Goal: Transaction & Acquisition: Obtain resource

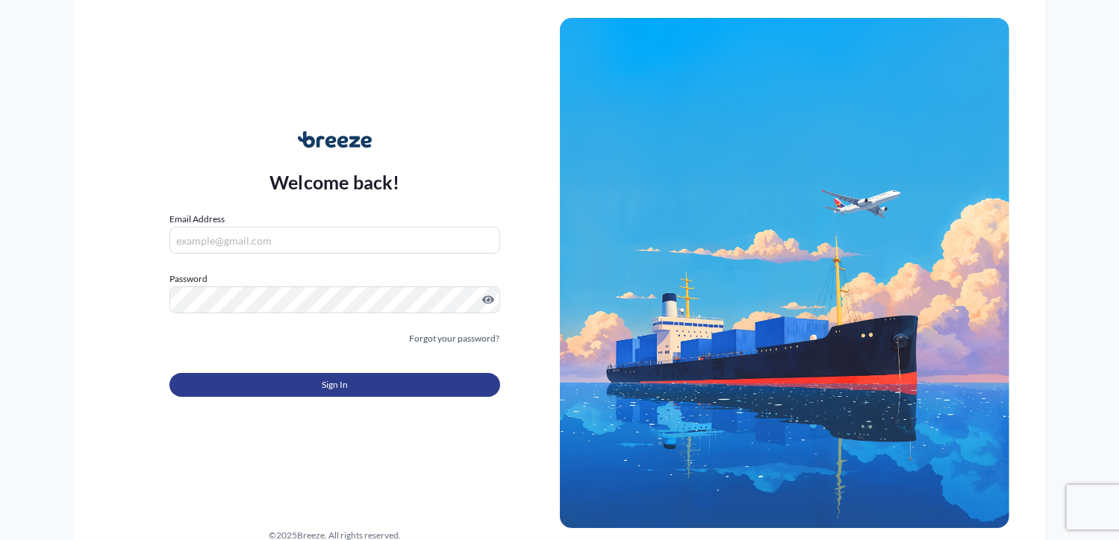
type input "[PERSON_NAME][EMAIL_ADDRESS][DOMAIN_NAME]"
click at [331, 378] on span "Sign In" at bounding box center [335, 385] width 26 height 15
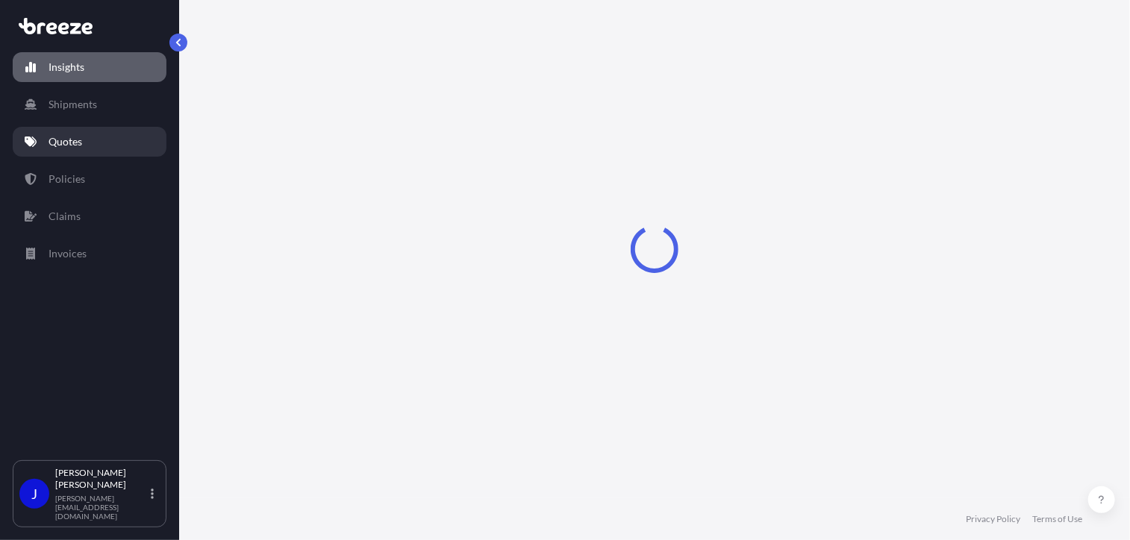
click at [78, 140] on p "Quotes" at bounding box center [66, 141] width 34 height 15
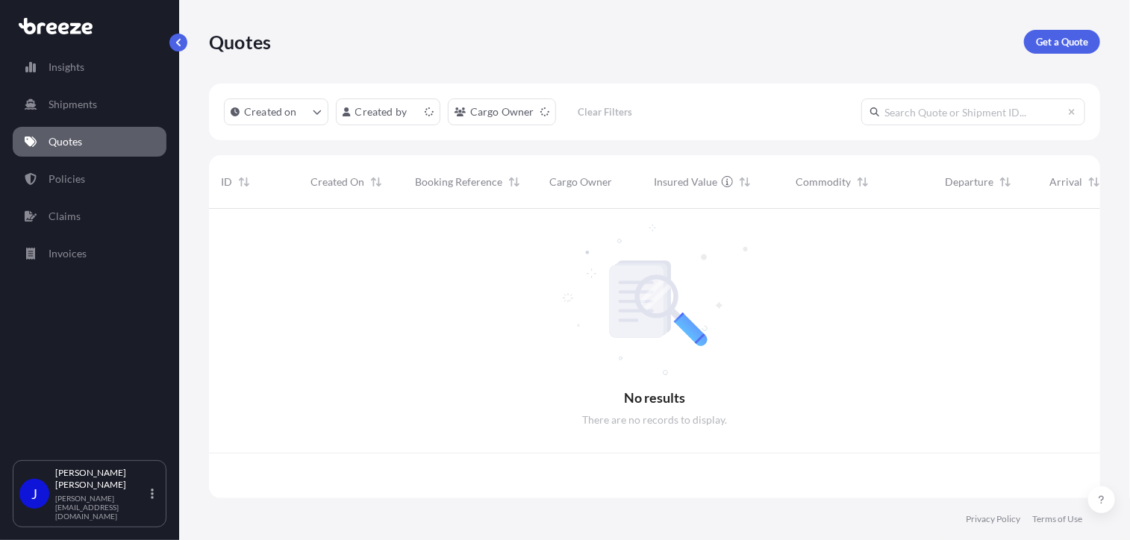
scroll to position [287, 880]
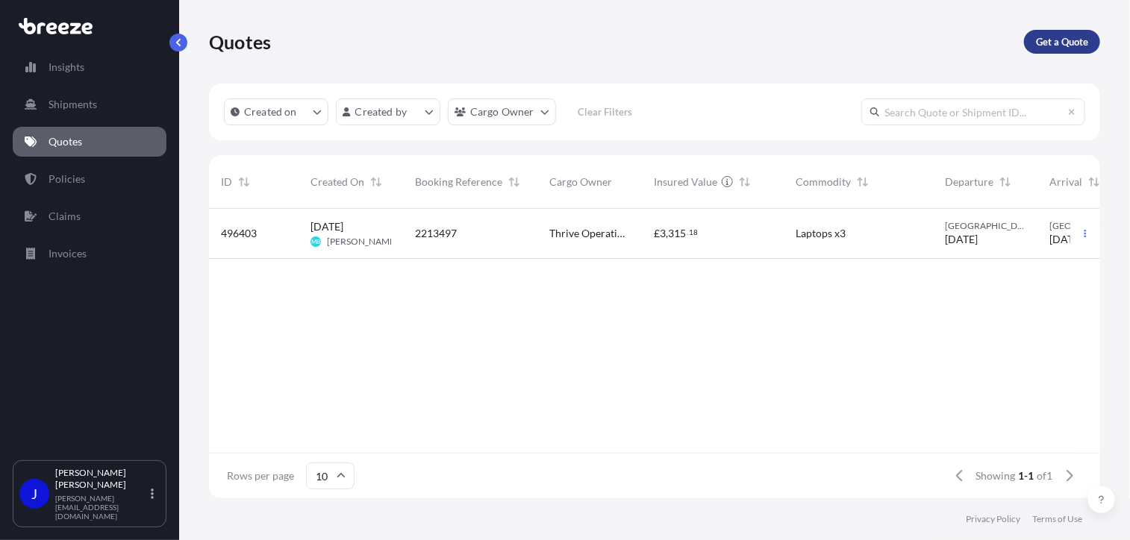
click at [1035, 38] on link "Get a Quote" at bounding box center [1062, 42] width 76 height 24
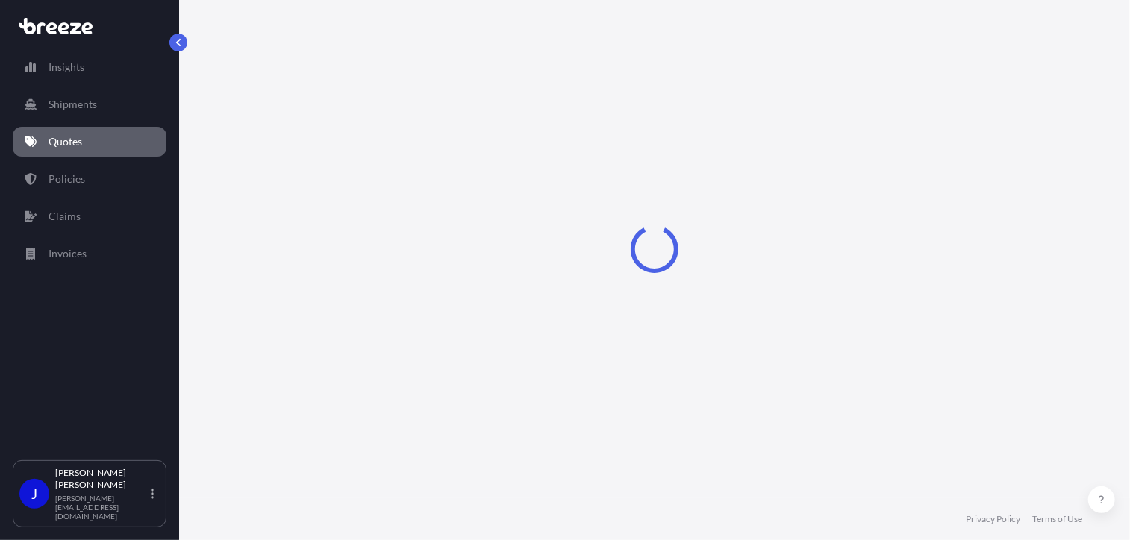
select select "Sea"
select select "1"
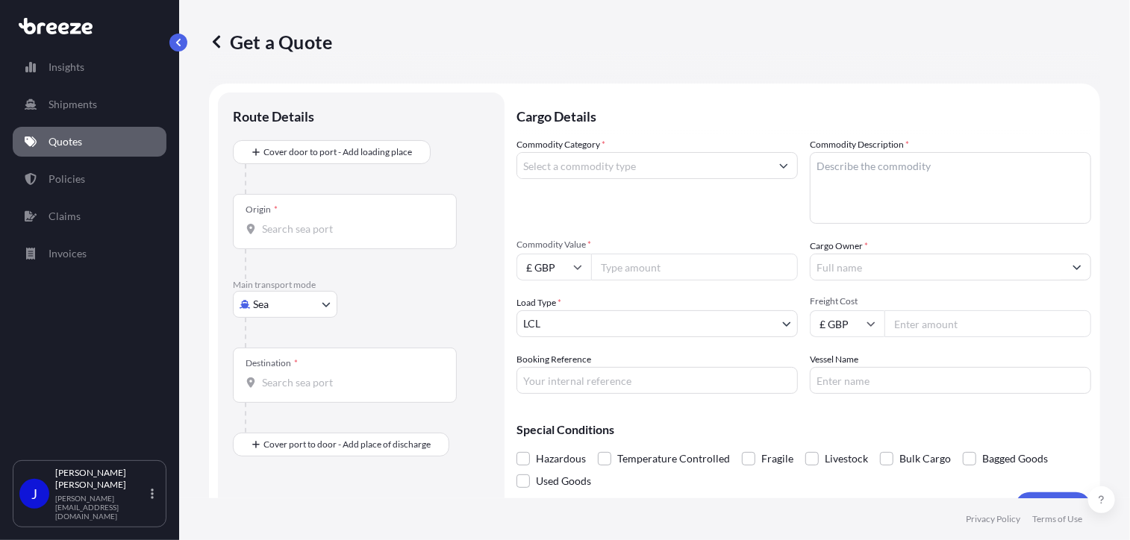
scroll to position [24, 0]
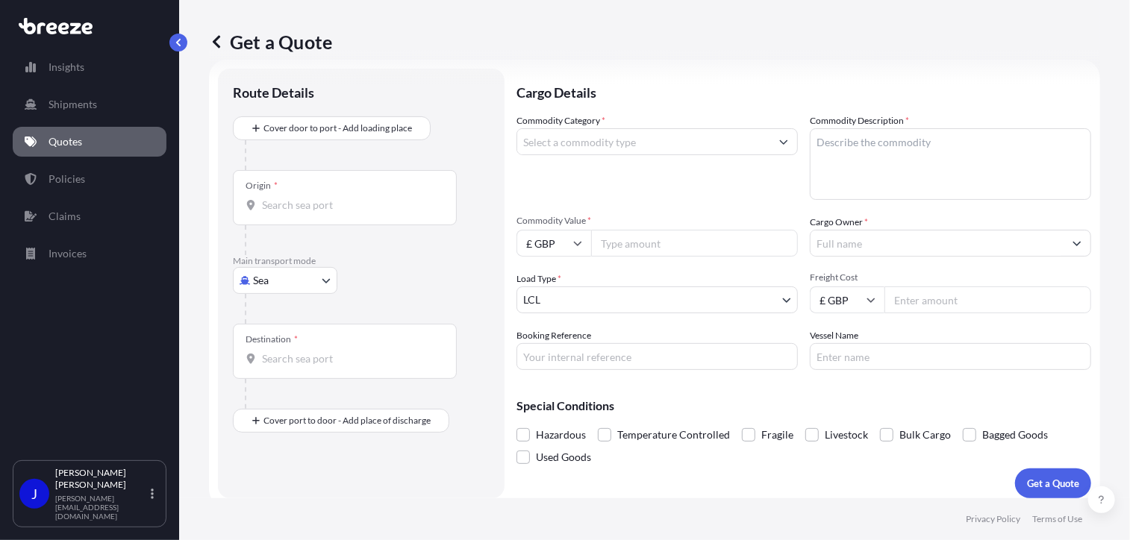
click at [313, 276] on body "Insights Shipments Quotes Policies Claims Invoices J [PERSON_NAME] [PERSON_NAME…" at bounding box center [565, 270] width 1130 height 540
click at [296, 369] on div "Road" at bounding box center [285, 372] width 93 height 27
select select "Road"
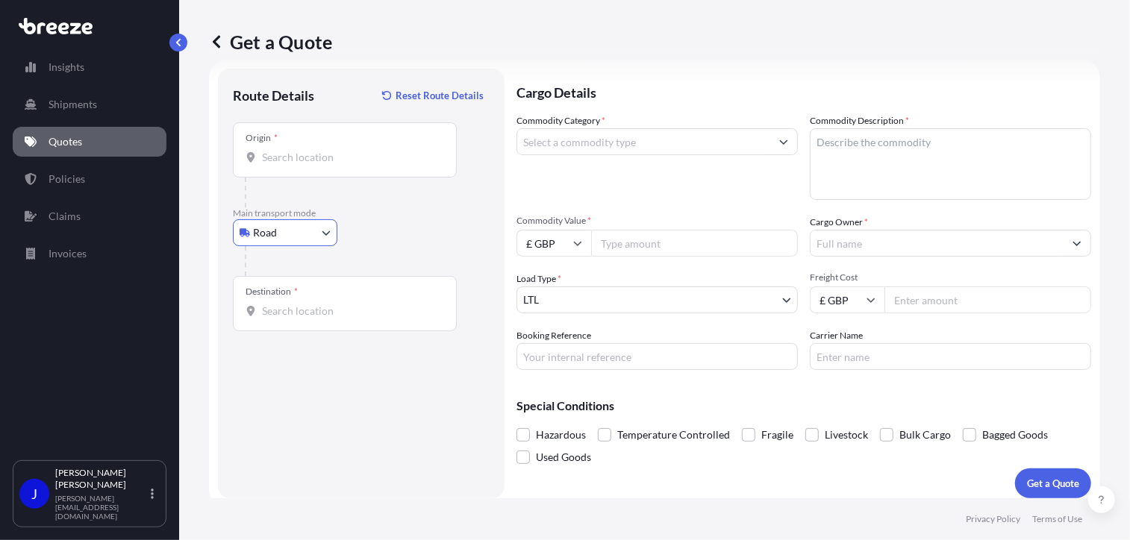
click at [313, 155] on input "Origin *" at bounding box center [350, 157] width 176 height 15
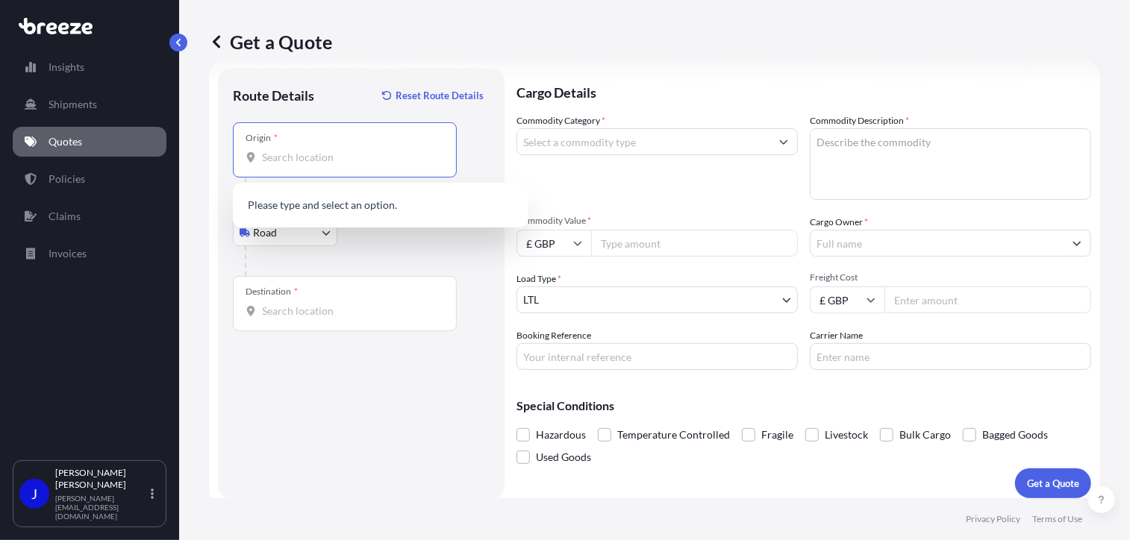
type input "P"
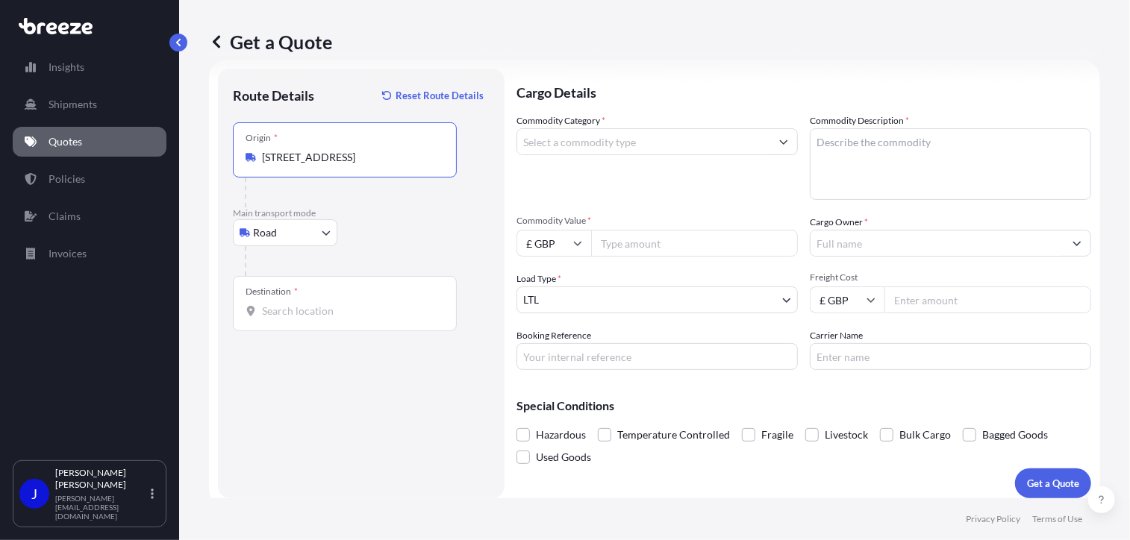
type input "[STREET_ADDRESS]"
click at [334, 321] on div "Destination *" at bounding box center [345, 303] width 224 height 55
click at [334, 319] on input "Destination *" at bounding box center [350, 311] width 176 height 15
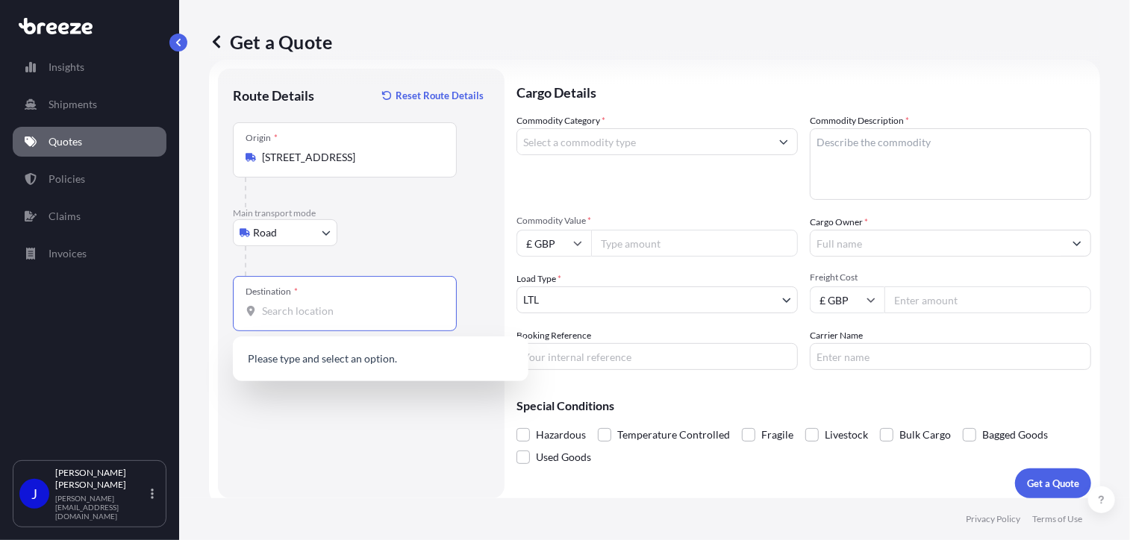
type input "3"
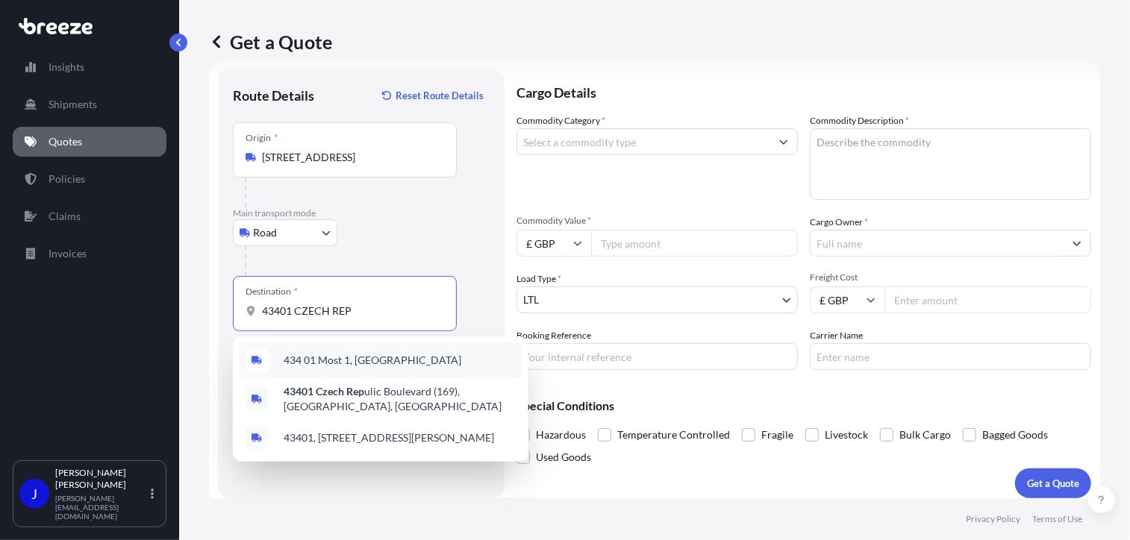
click at [365, 366] on span "434 01 Most 1, [GEOGRAPHIC_DATA]" at bounding box center [373, 360] width 178 height 15
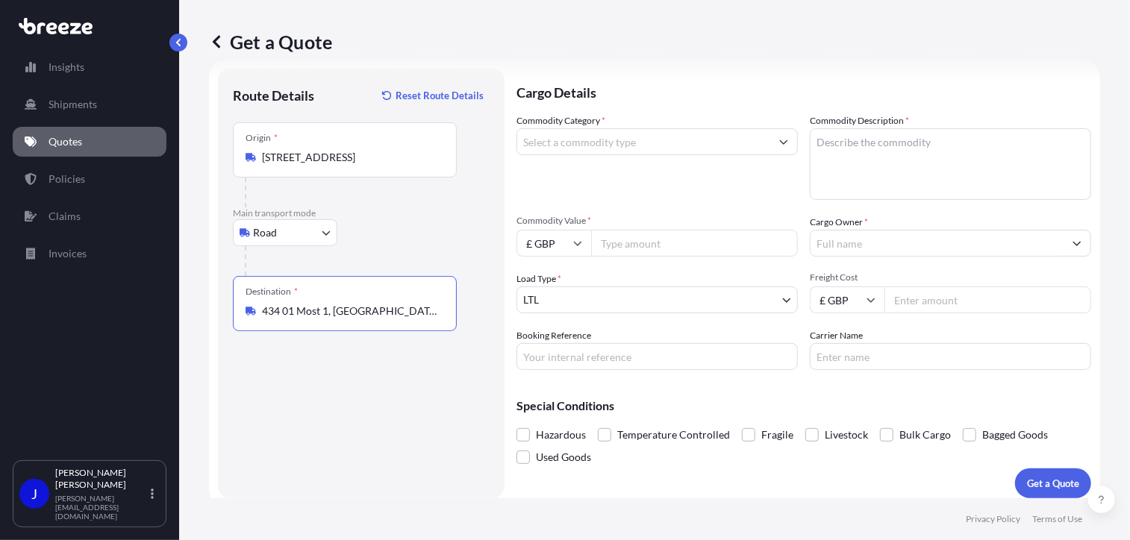
type input "434 01 Most 1, [GEOGRAPHIC_DATA]"
click at [660, 143] on input "Commodity Category *" at bounding box center [643, 141] width 253 height 27
click at [637, 149] on input "Commodity Category *" at bounding box center [643, 141] width 253 height 27
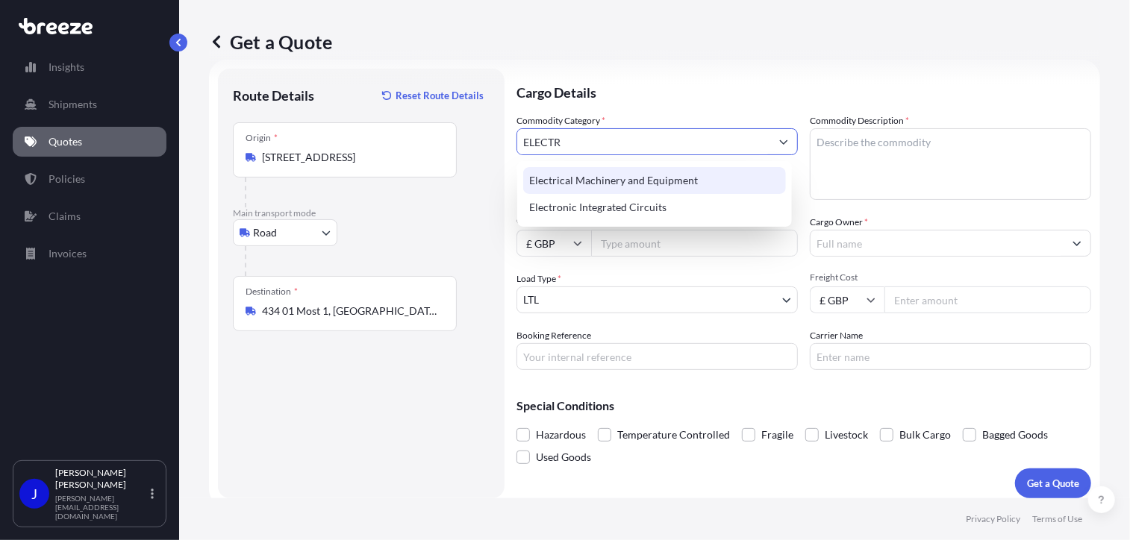
click at [645, 180] on div "Electrical Machinery and Equipment" at bounding box center [654, 180] width 263 height 27
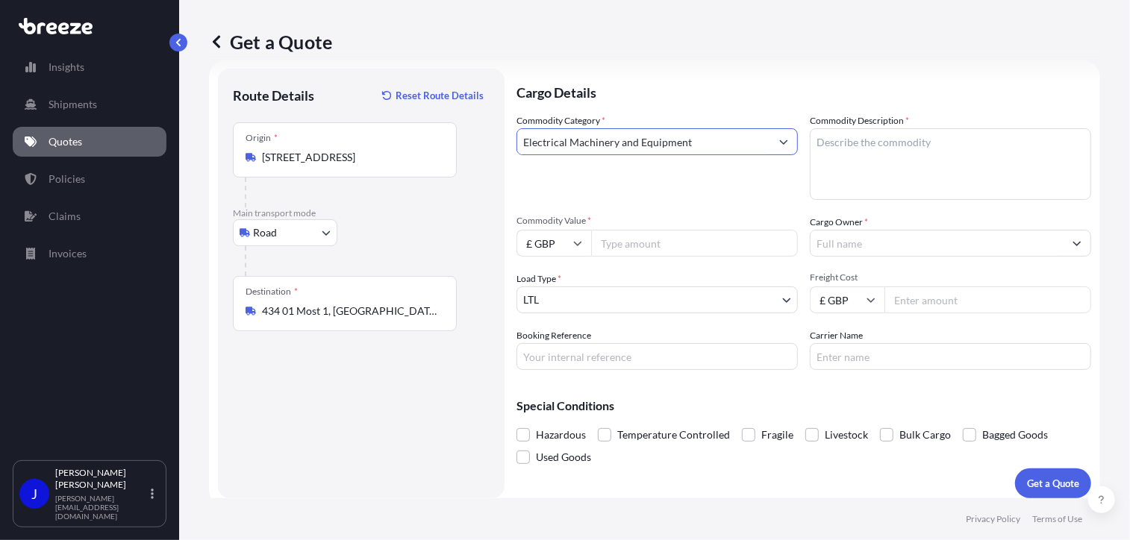
type input "Electrical Machinery and Equipment"
paste textarea "LED Lighting equipment"
paste textarea "Video Equipment"
paste textarea "Mens Suits/Trousers"
type textarea "LED Lighting equipment,Video Equipment,Mens Suits/Trousers"
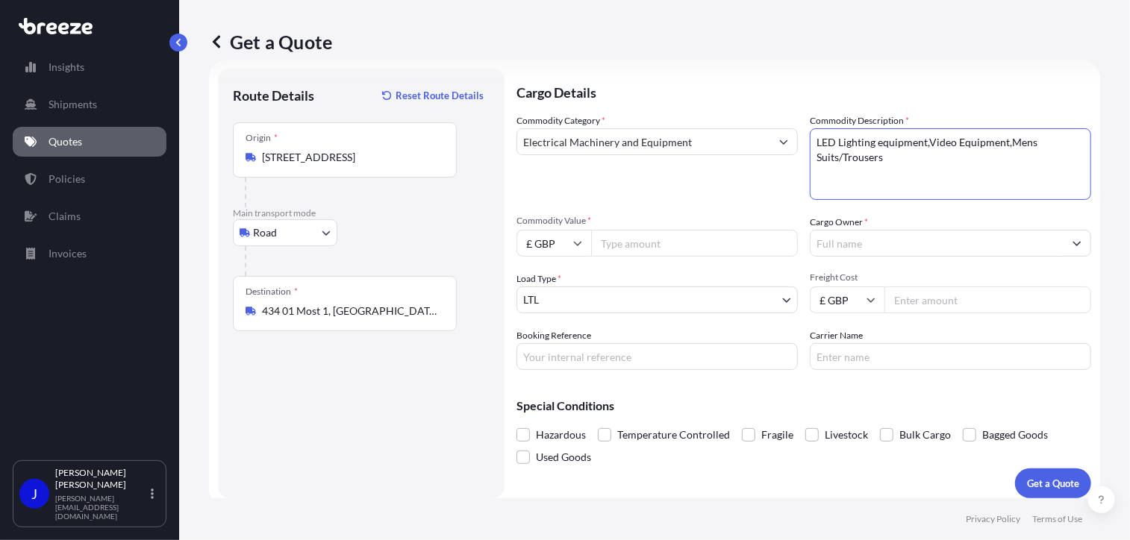
click at [850, 239] on input "Cargo Owner *" at bounding box center [937, 243] width 253 height 27
click at [885, 240] on input "Cargo Owner *" at bounding box center [937, 243] width 253 height 27
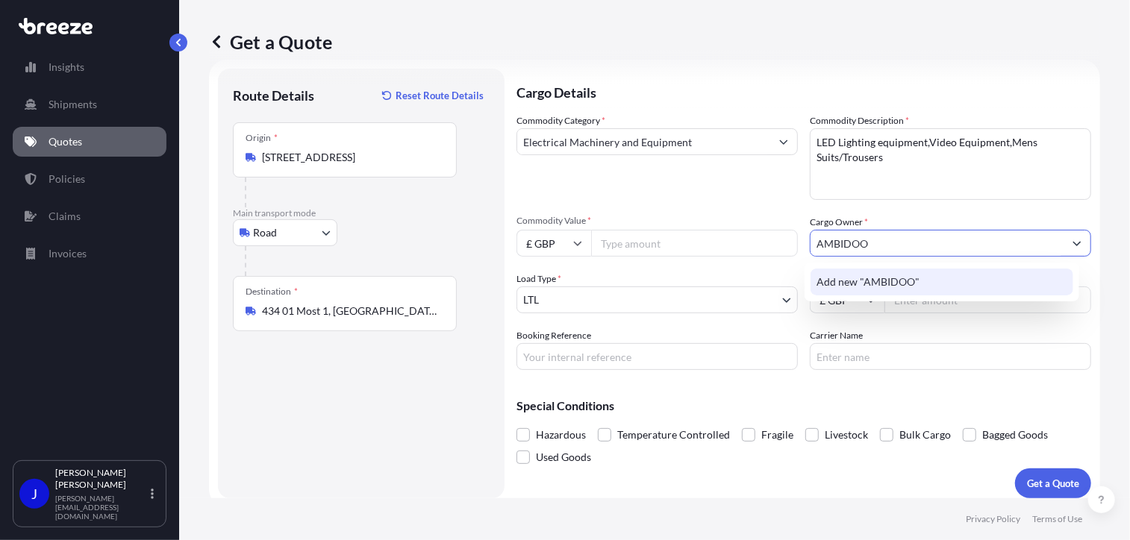
click at [905, 284] on span "Add new "AMBIDOO"" at bounding box center [868, 282] width 103 height 15
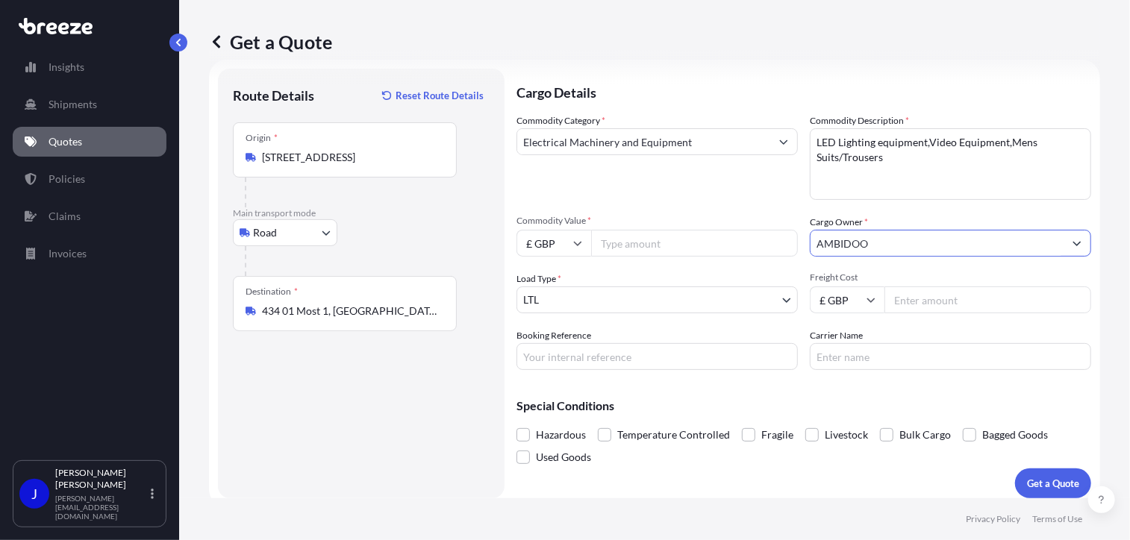
type input "AMBIDOO"
click at [646, 240] on input "Commodity Value *" at bounding box center [694, 243] width 207 height 27
paste input "3965.00"
type input "3965.00"
click at [952, 297] on input "Freight Cost" at bounding box center [988, 300] width 207 height 27
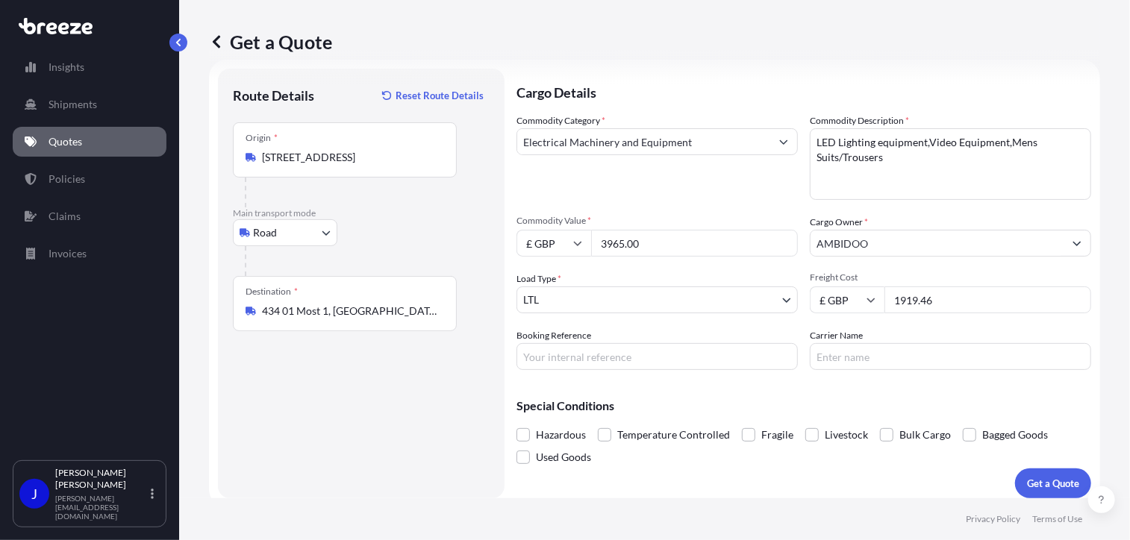
type input "1919.46"
paste input "2212467"
type input "2212467"
click at [723, 304] on body "Insights Shipments Quotes Policies Claims Invoices J [PERSON_NAME] [PERSON_NAME…" at bounding box center [565, 270] width 1130 height 540
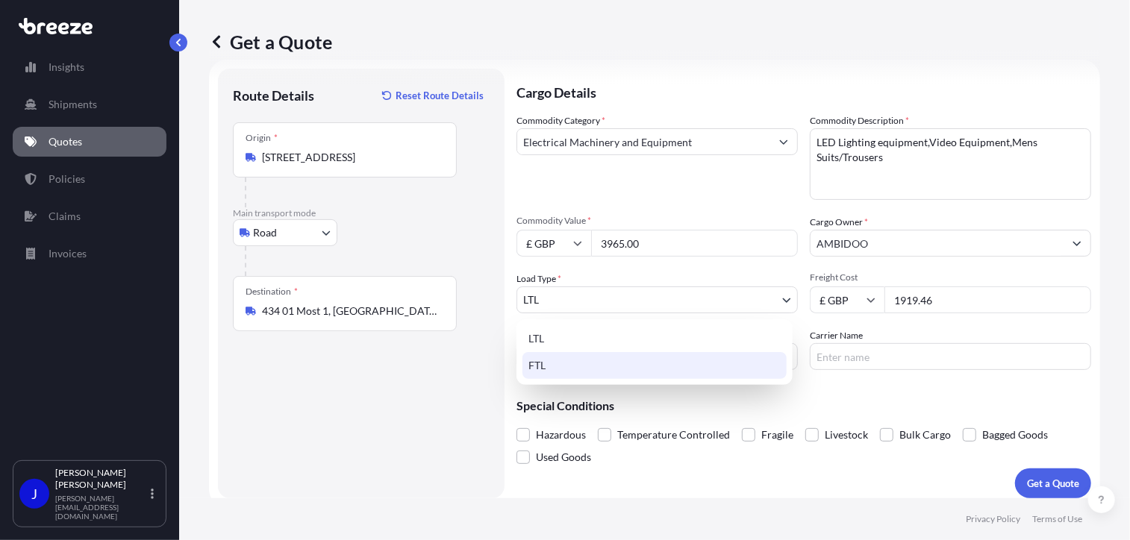
click at [640, 361] on div "FTL" at bounding box center [654, 365] width 264 height 27
select select "2"
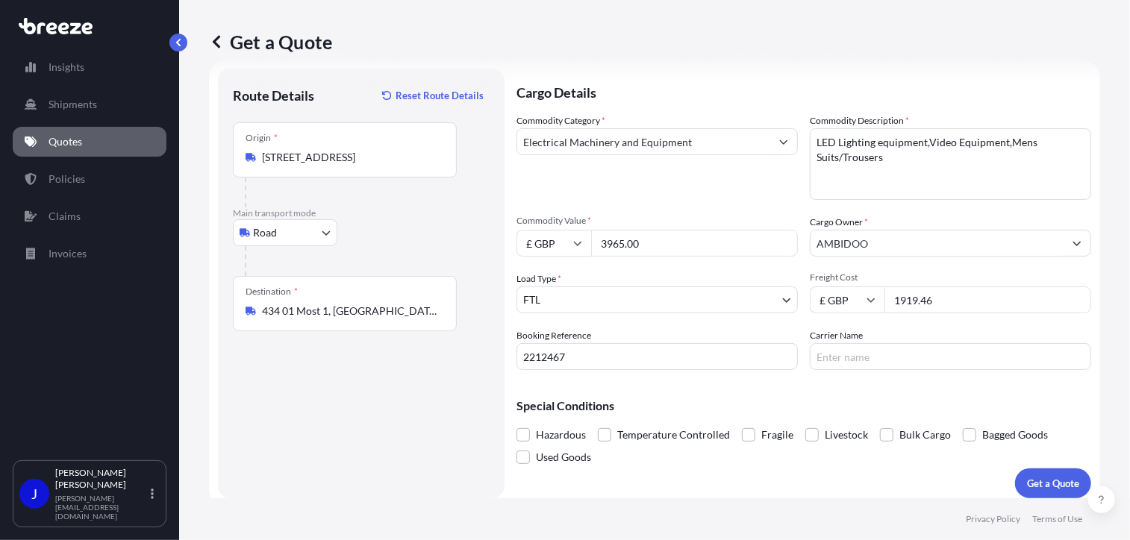
click at [775, 402] on p "Special Conditions" at bounding box center [804, 406] width 575 height 12
click at [1045, 483] on p "Get a Quote" at bounding box center [1053, 483] width 52 height 15
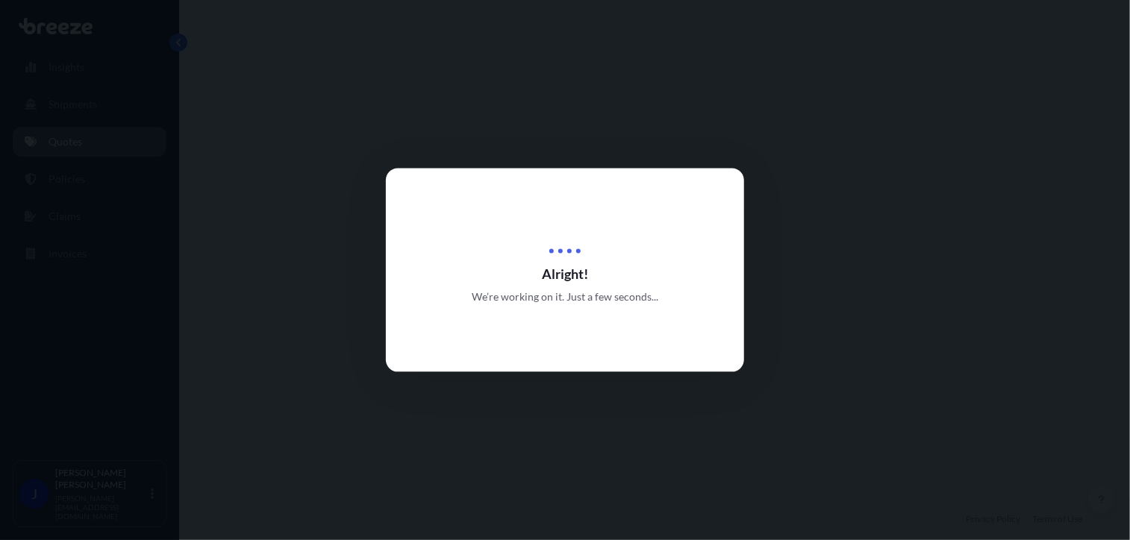
select select "Road"
select select "2"
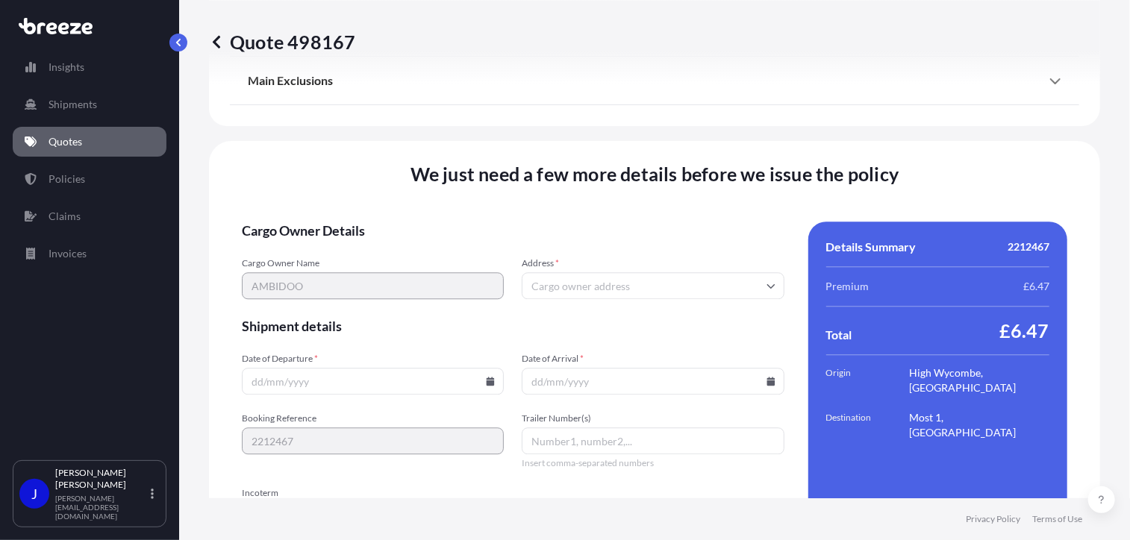
scroll to position [1861, 0]
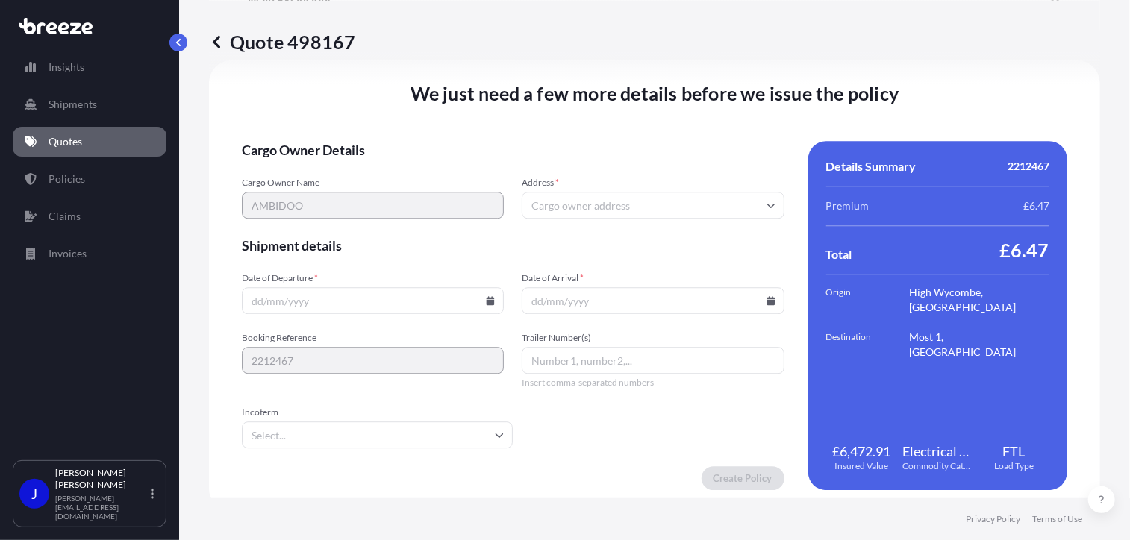
click at [487, 302] on icon at bounding box center [491, 300] width 8 height 9
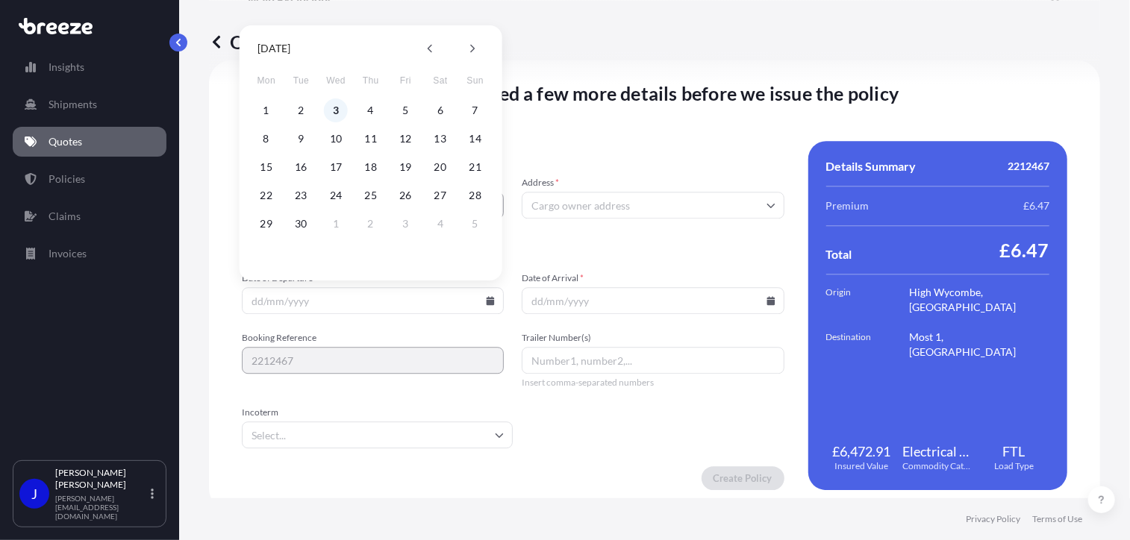
click at [340, 110] on button "3" at bounding box center [336, 111] width 24 height 24
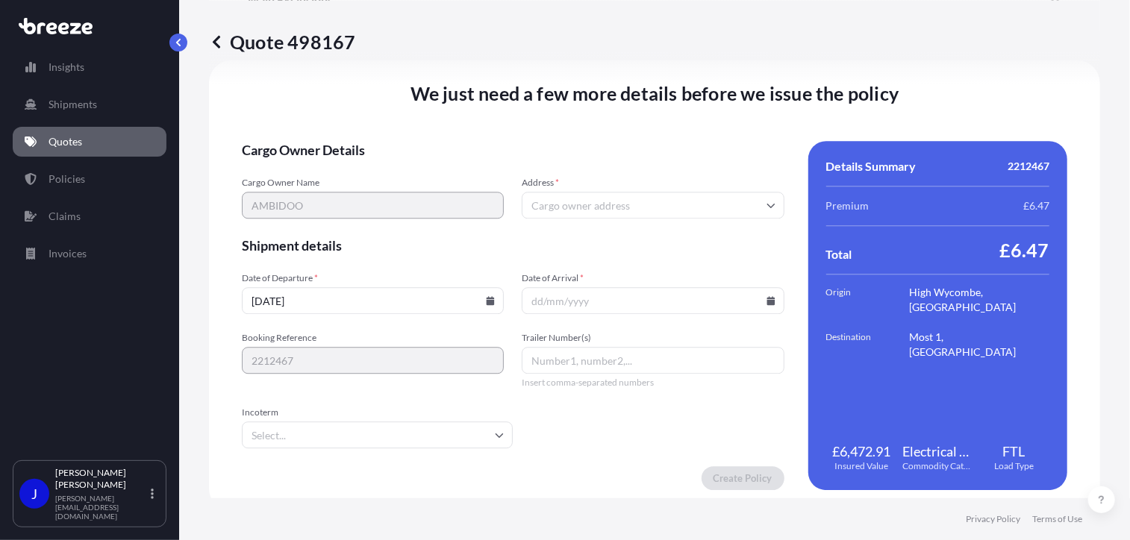
type input "[DATE]"
click at [767, 298] on icon at bounding box center [771, 300] width 8 height 9
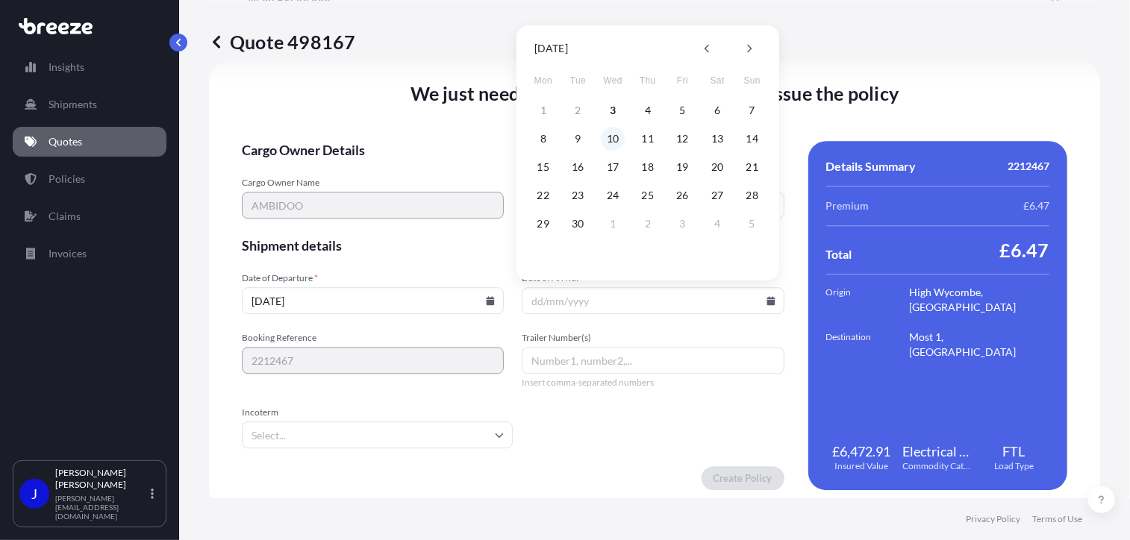
click at [612, 137] on button "10" at bounding box center [613, 139] width 24 height 24
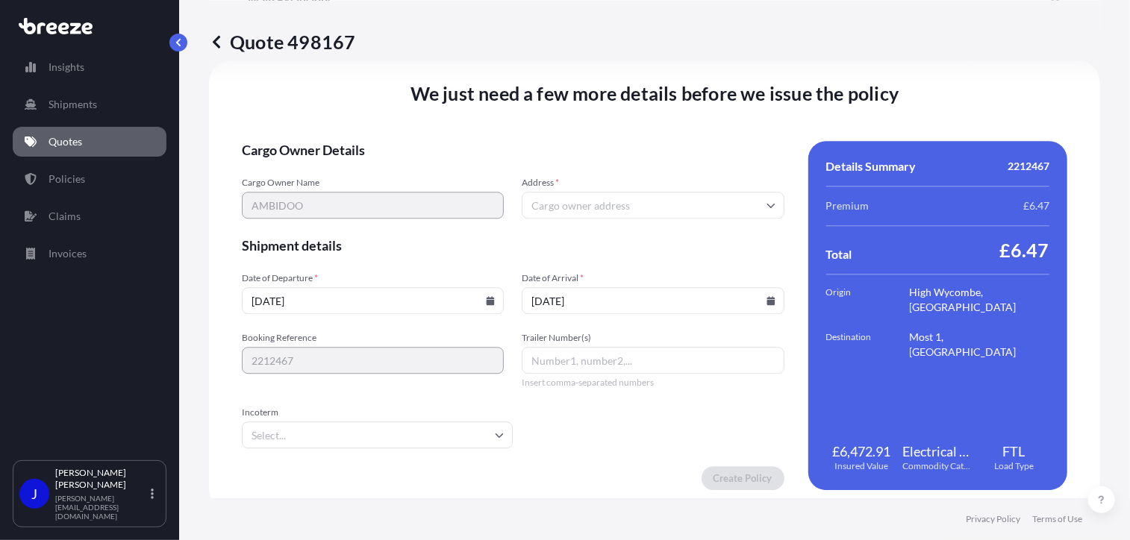
type input "[DATE]"
click at [639, 207] on input "Address *" at bounding box center [653, 205] width 262 height 27
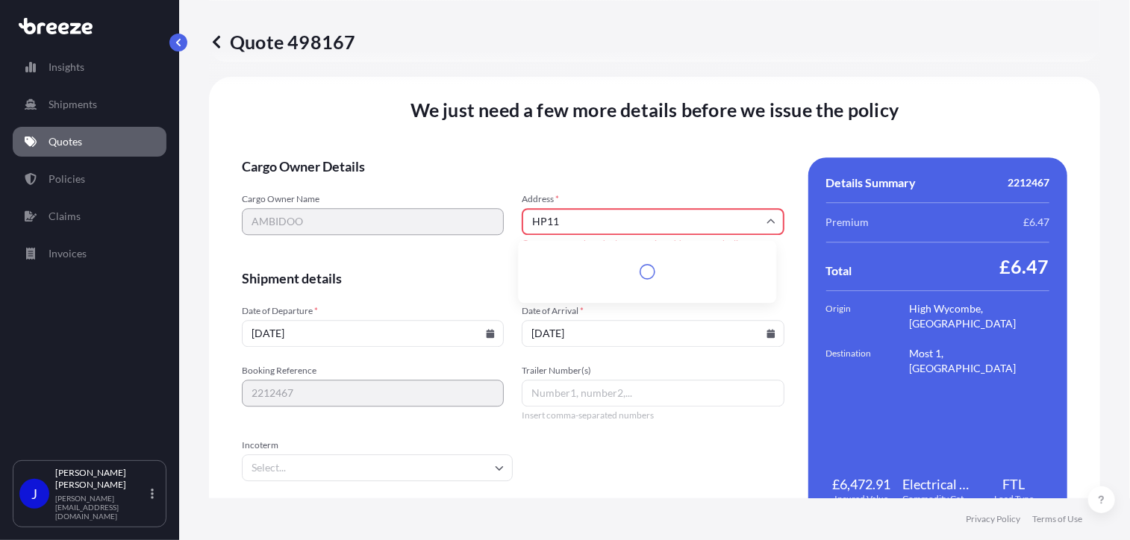
scroll to position [1877, 0]
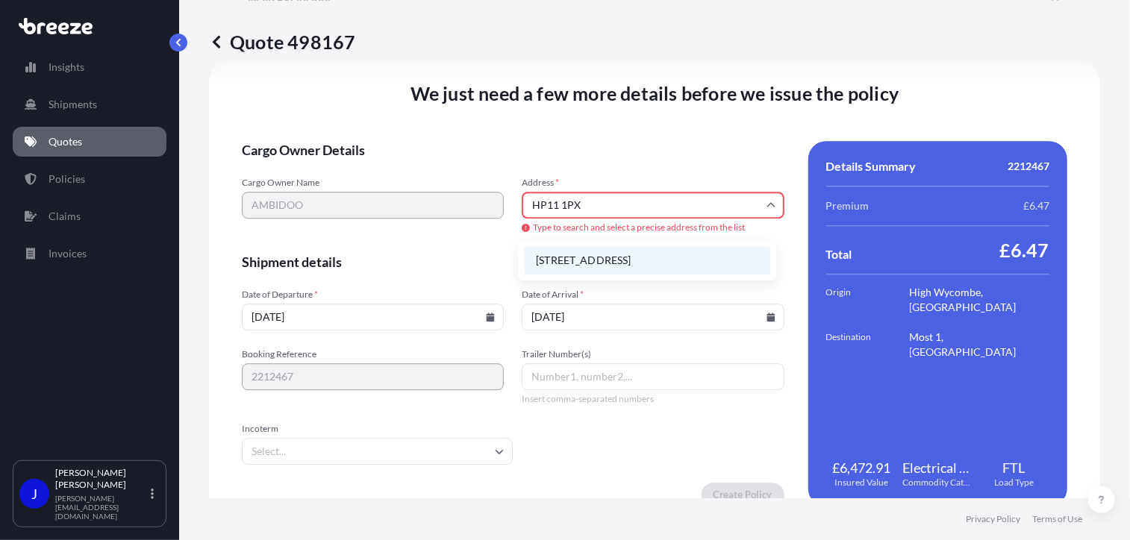
click at [637, 254] on li "[STREET_ADDRESS]" at bounding box center [647, 260] width 246 height 28
type input "[STREET_ADDRESS]"
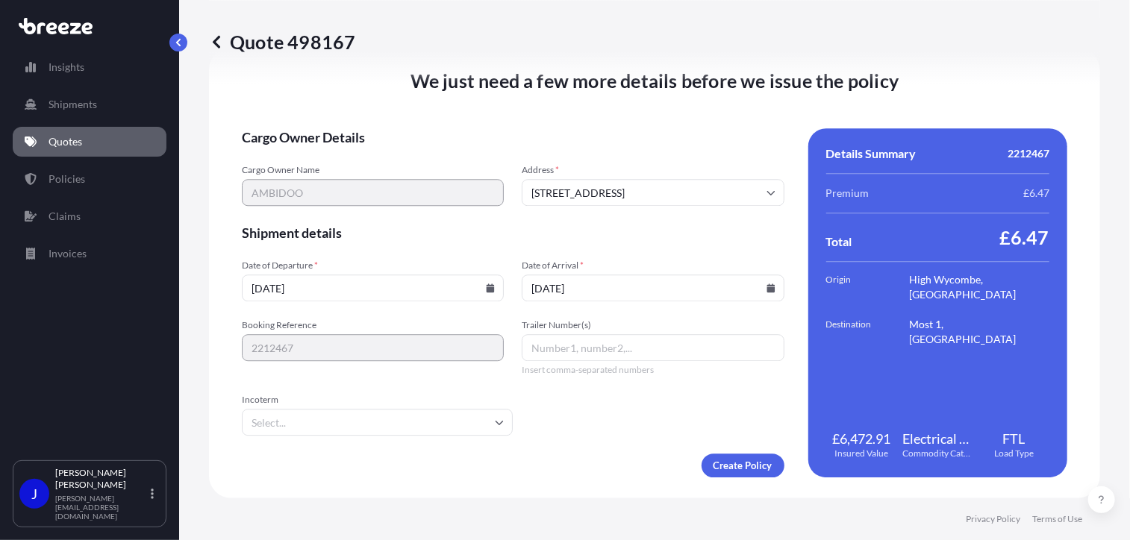
scroll to position [1861, 0]
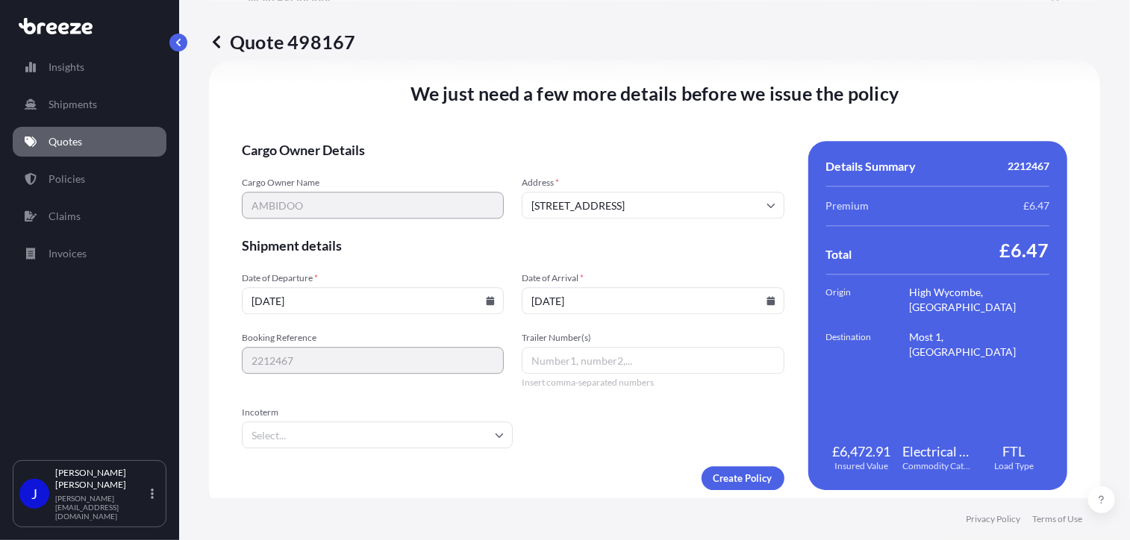
click at [566, 432] on form "Cargo Owner Details Cargo Owner Name AMBIDOO Address * [STREET_ADDRESS] Shipmen…" at bounding box center [513, 315] width 543 height 349
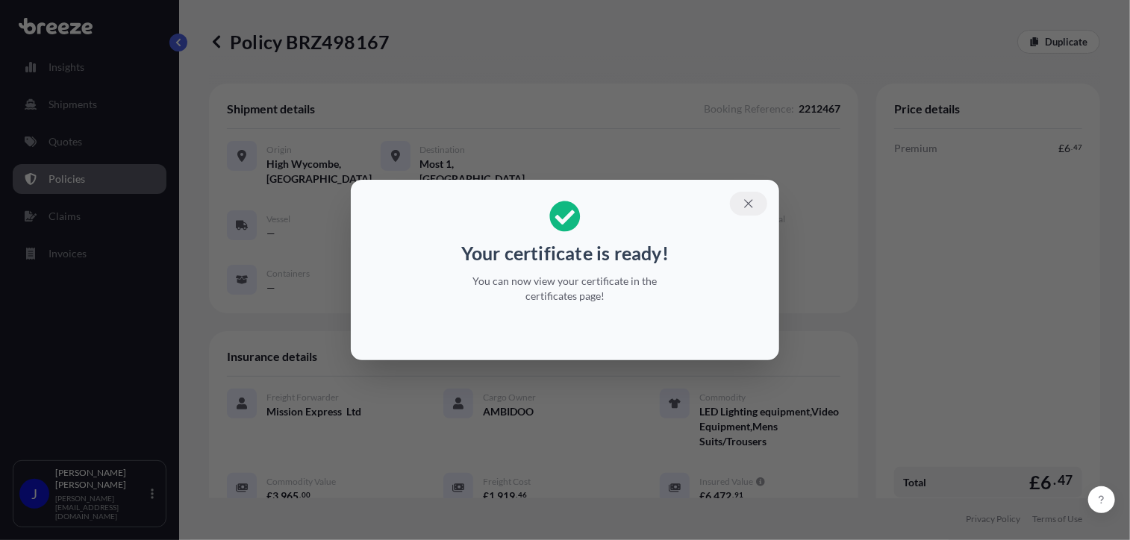
click at [749, 202] on icon "button" at bounding box center [748, 203] width 13 height 13
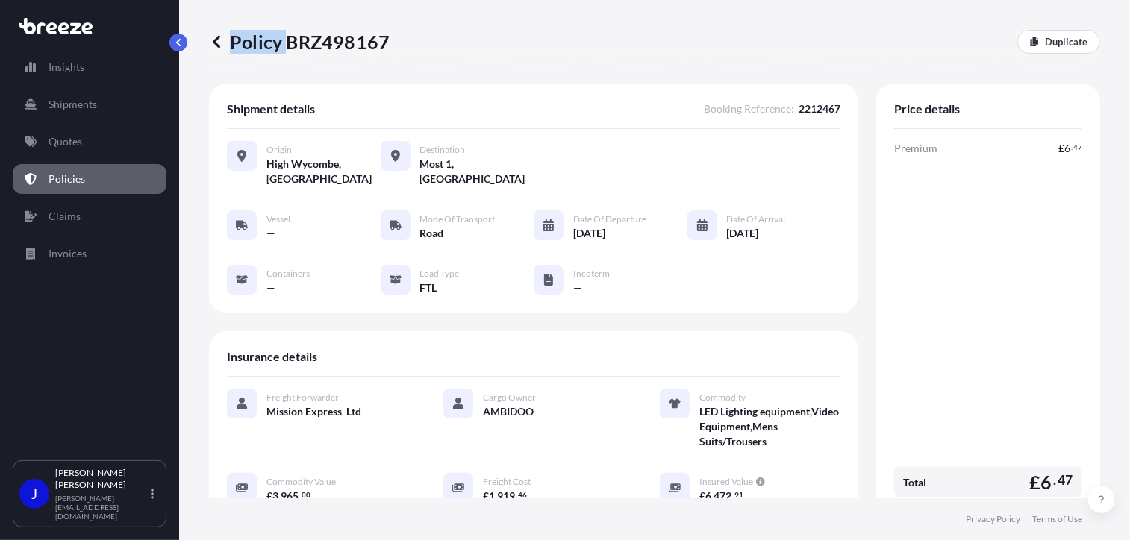
drag, startPoint x: 287, startPoint y: 43, endPoint x: 391, endPoint y: 49, distance: 103.9
click at [391, 49] on div "Policy BRZ498167 Duplicate" at bounding box center [654, 42] width 891 height 24
drag, startPoint x: 391, startPoint y: 49, endPoint x: 325, endPoint y: 68, distance: 68.5
click at [328, 68] on div "Policy BRZ498167 Duplicate" at bounding box center [654, 42] width 891 height 84
drag, startPoint x: 287, startPoint y: 44, endPoint x: 385, endPoint y: 43, distance: 98.5
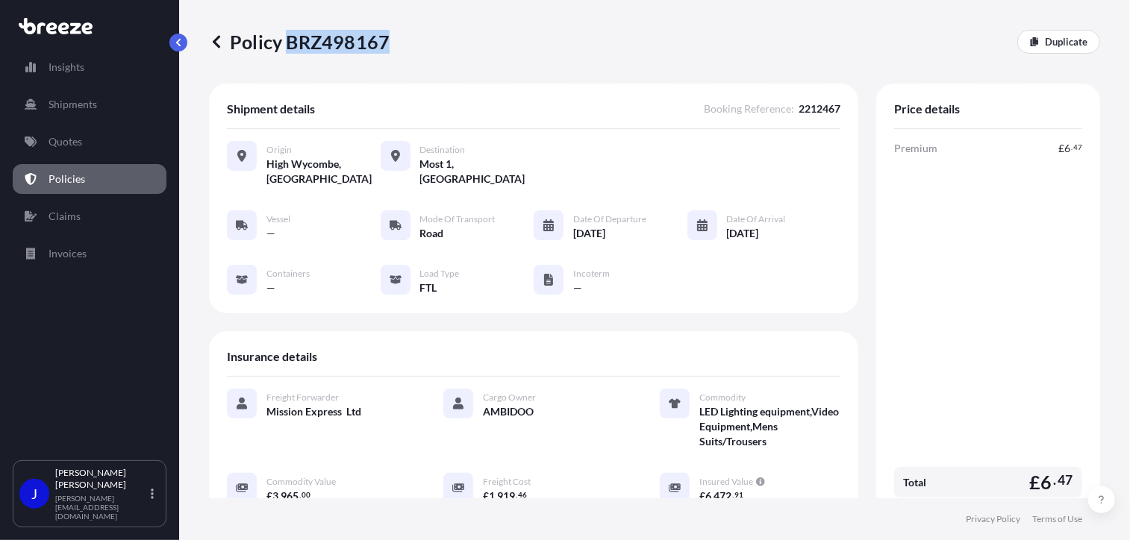
click at [385, 43] on p "Policy BRZ498167" at bounding box center [299, 42] width 181 height 24
drag, startPoint x: 385, startPoint y: 43, endPoint x: 375, endPoint y: 43, distance: 10.4
copy p "BRZ498167"
